Goal: Transaction & Acquisition: Purchase product/service

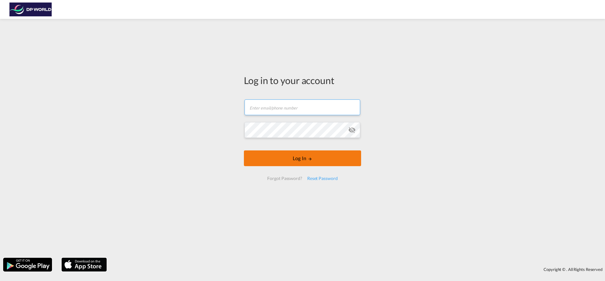
type input "soraya.valverde@dpworld.com"
click at [277, 161] on button "Log In" at bounding box center [302, 159] width 117 height 16
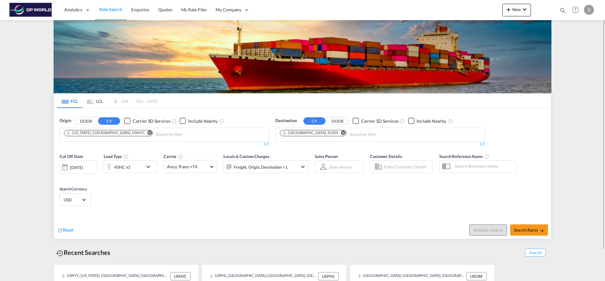
click at [147, 134] on md-icon "Remove" at bounding box center [149, 132] width 5 height 5
click at [112, 134] on input "Chips input." at bounding box center [94, 135] width 60 height 10
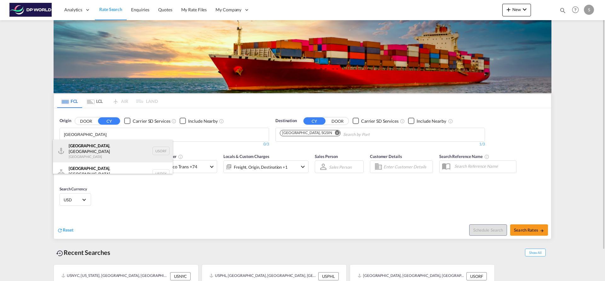
type input "norfolk"
click at [107, 144] on div "Norfolk , VA United States USORF" at bounding box center [113, 151] width 120 height 23
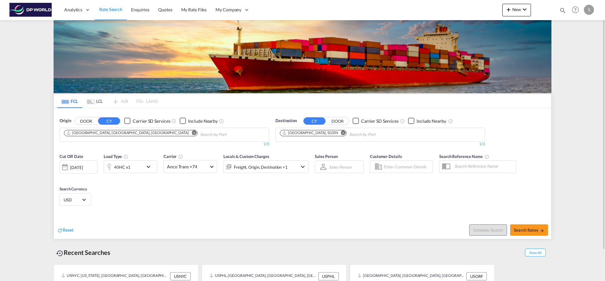
click at [341, 133] on md-icon "Remove" at bounding box center [343, 132] width 5 height 5
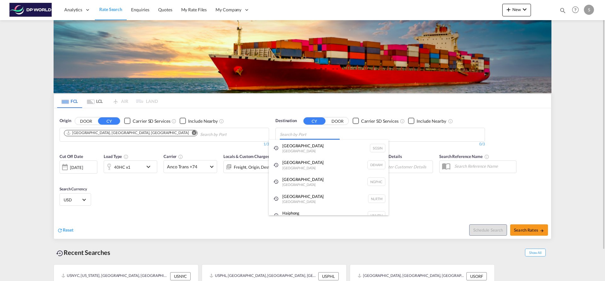
click at [322, 133] on body "Analytics Dashboard Rate Search Enquiries Quotes My Rate Files My Company" at bounding box center [302, 140] width 605 height 281
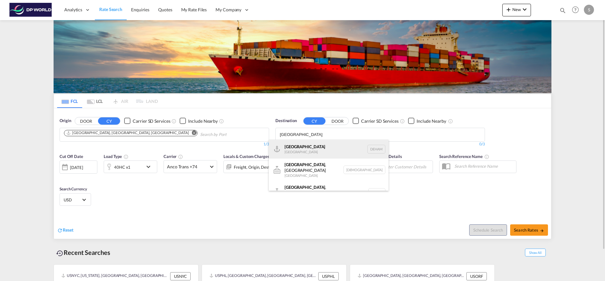
type input "hamburg"
click at [321, 146] on div "Hamburg Germany DEHAM" at bounding box center [329, 149] width 120 height 19
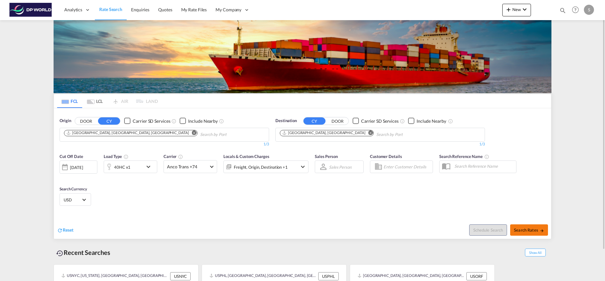
click at [518, 228] on span "Search Rates" at bounding box center [529, 230] width 30 height 5
type input "USORF to DEHAM / 25 Aug 2025"
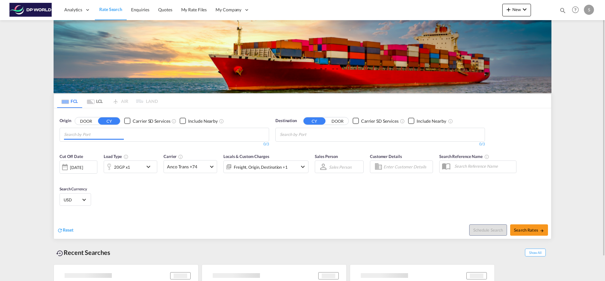
click at [128, 134] on md-chips at bounding box center [164, 134] width 209 height 13
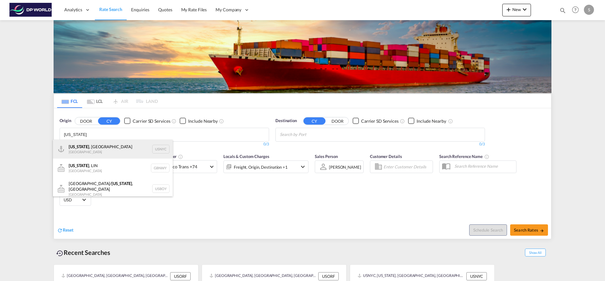
type input "[US_STATE]"
click at [122, 149] on div "[US_STATE] , [GEOGRAPHIC_DATA] [GEOGRAPHIC_DATA] USNYC" at bounding box center [113, 149] width 120 height 19
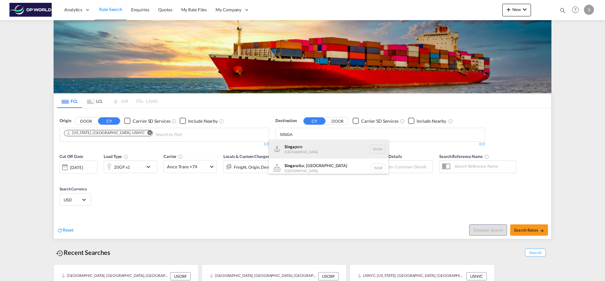
type input "SINGA"
click at [308, 146] on div "Singa pore [GEOGRAPHIC_DATA] [GEOGRAPHIC_DATA]" at bounding box center [329, 149] width 120 height 19
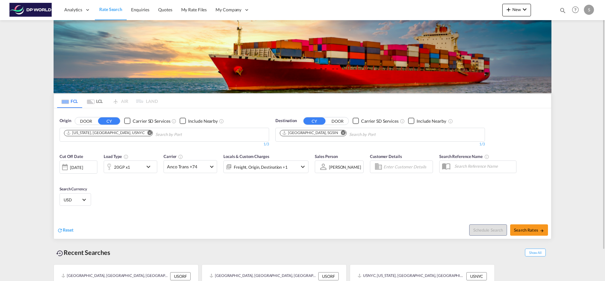
click at [147, 132] on md-icon "Remove" at bounding box center [149, 132] width 5 height 5
click at [114, 135] on input "Chips input." at bounding box center [94, 135] width 60 height 10
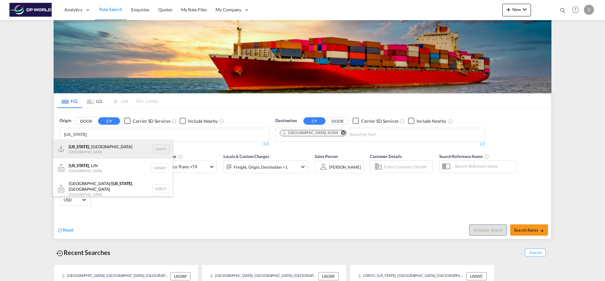
type input "[US_STATE]"
click at [156, 149] on div "[US_STATE] , [GEOGRAPHIC_DATA] [GEOGRAPHIC_DATA] USNYC" at bounding box center [113, 149] width 120 height 19
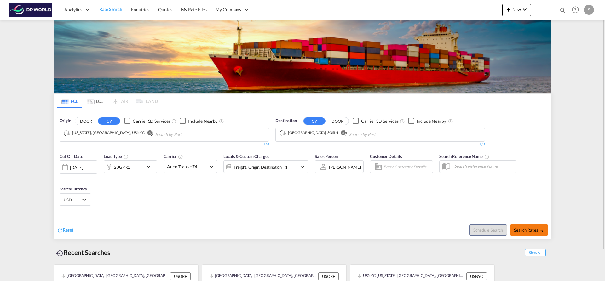
click at [527, 230] on span "Search Rates" at bounding box center [529, 230] width 30 height 5
type input "USNYC to SGSIN / [DATE]"
